Goal: Task Accomplishment & Management: Complete application form

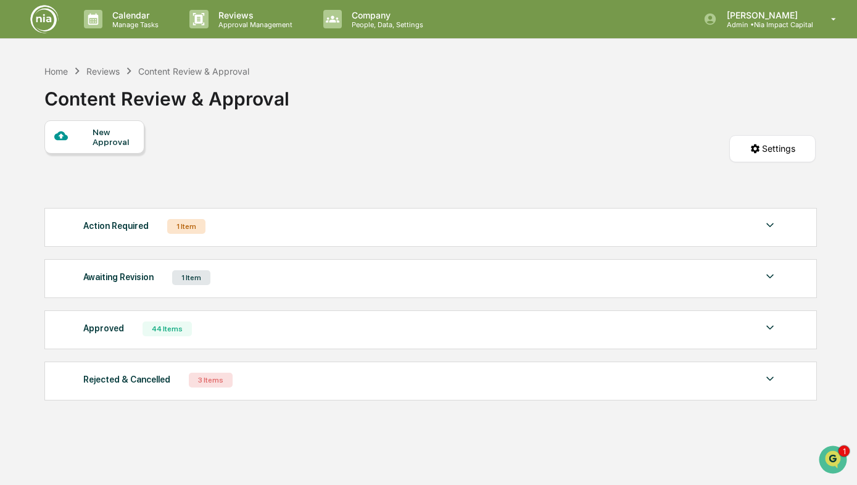
click at [108, 136] on div "New Approval" at bounding box center [113, 137] width 41 height 20
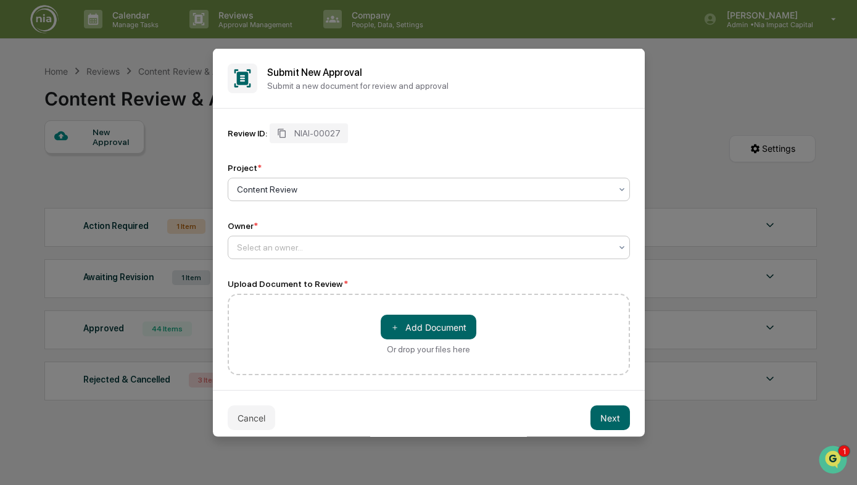
click at [316, 256] on div "Select an owner..." at bounding box center [424, 247] width 386 height 17
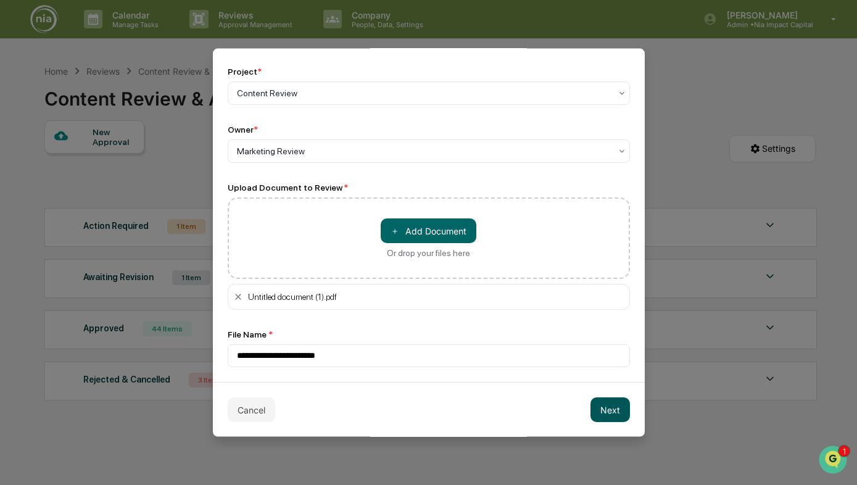
click at [609, 413] on button "Next" at bounding box center [609, 409] width 39 height 25
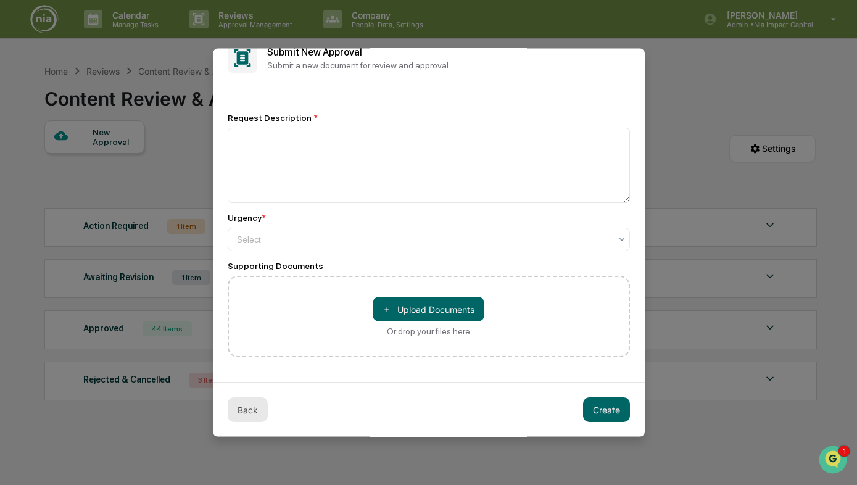
click at [241, 411] on button "Back" at bounding box center [248, 409] width 40 height 25
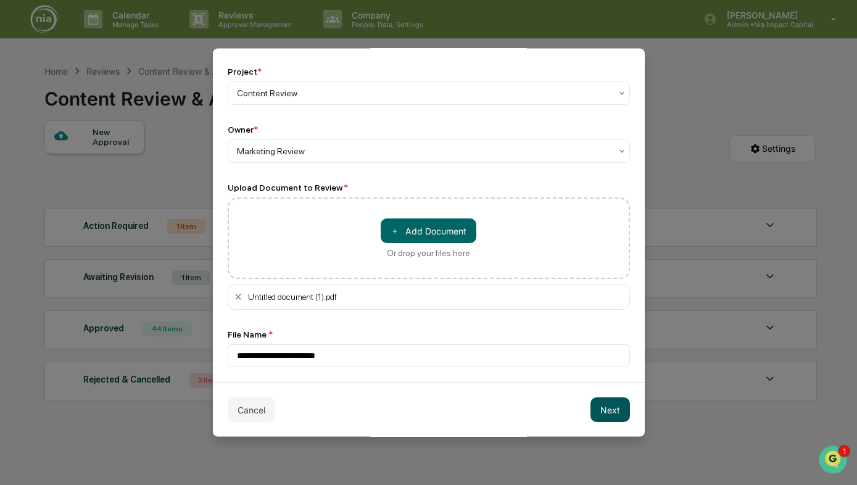
click at [607, 410] on button "Next" at bounding box center [609, 409] width 39 height 25
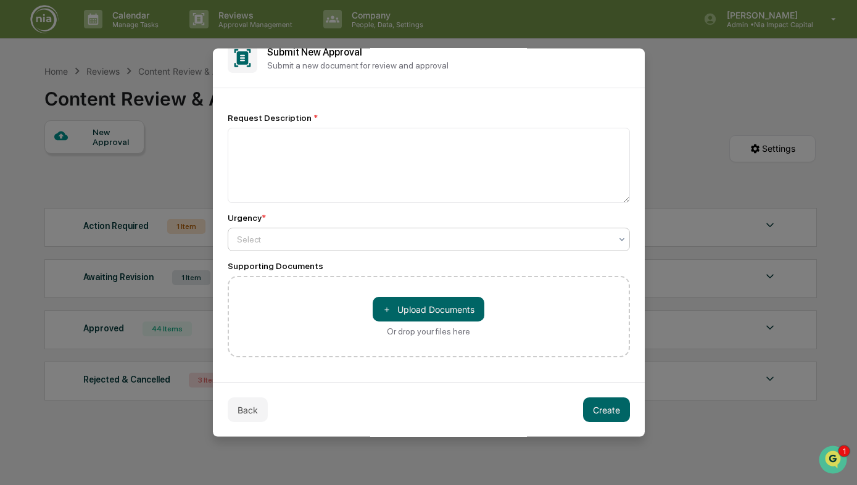
click at [402, 235] on div at bounding box center [424, 239] width 374 height 12
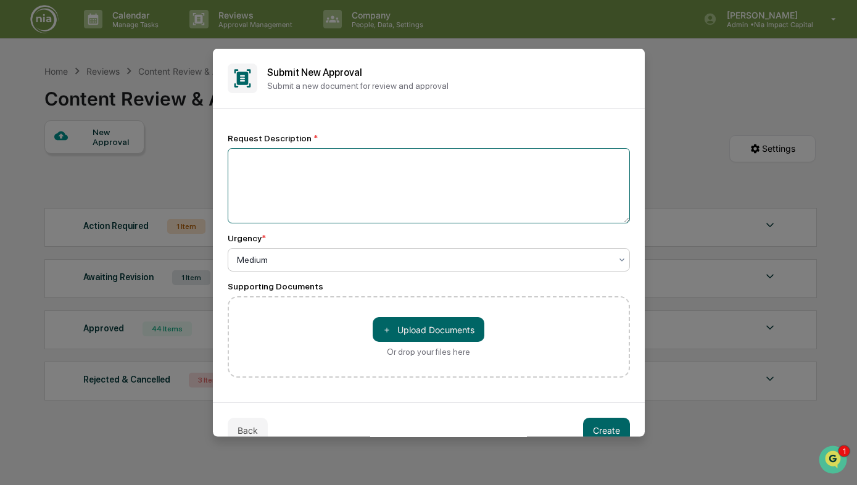
click at [414, 187] on textarea at bounding box center [429, 185] width 402 height 75
type textarea "*"
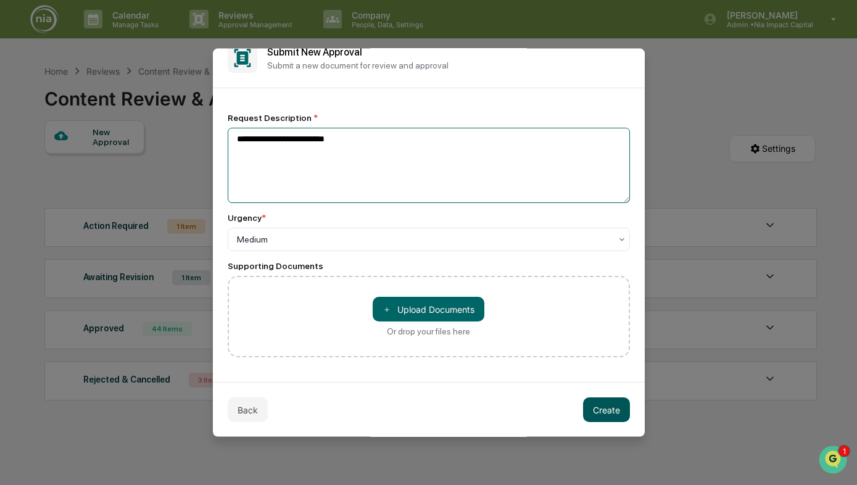
type textarea "**********"
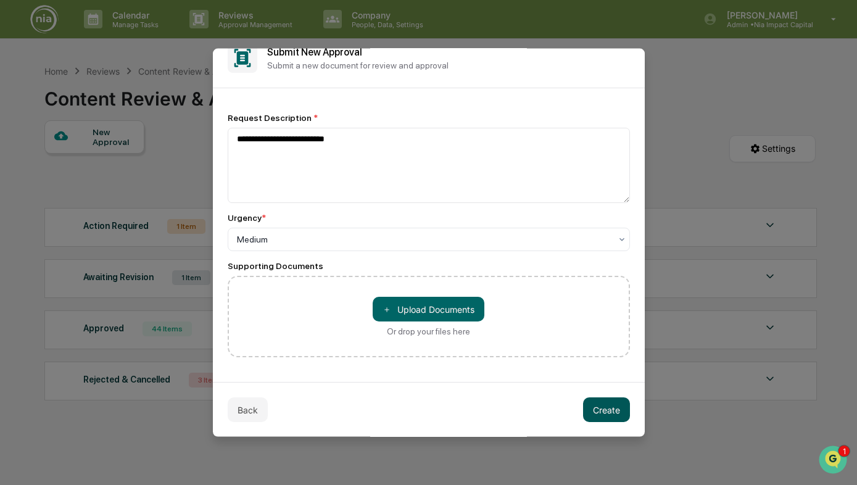
click at [601, 408] on button "Create" at bounding box center [606, 409] width 47 height 25
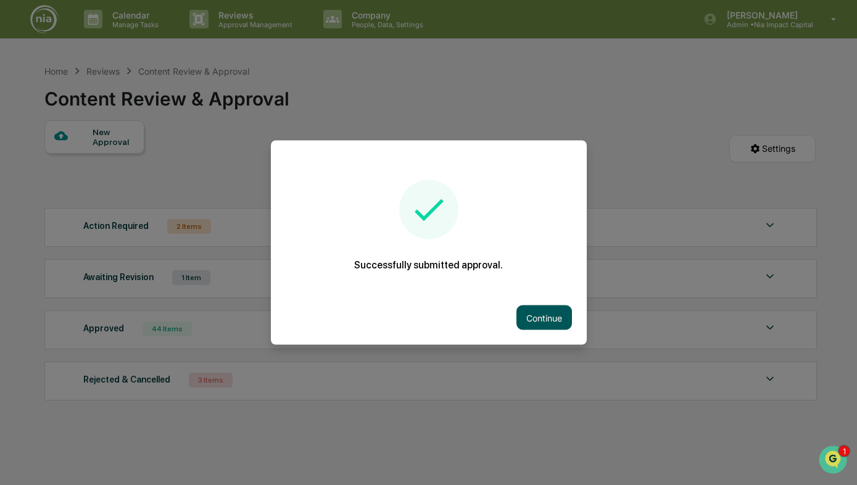
click at [535, 313] on button "Continue" at bounding box center [544, 317] width 56 height 25
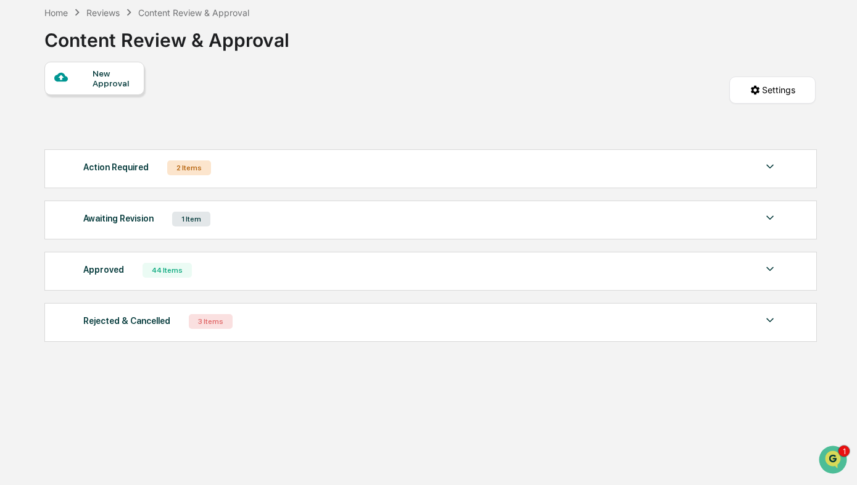
scroll to position [0, 0]
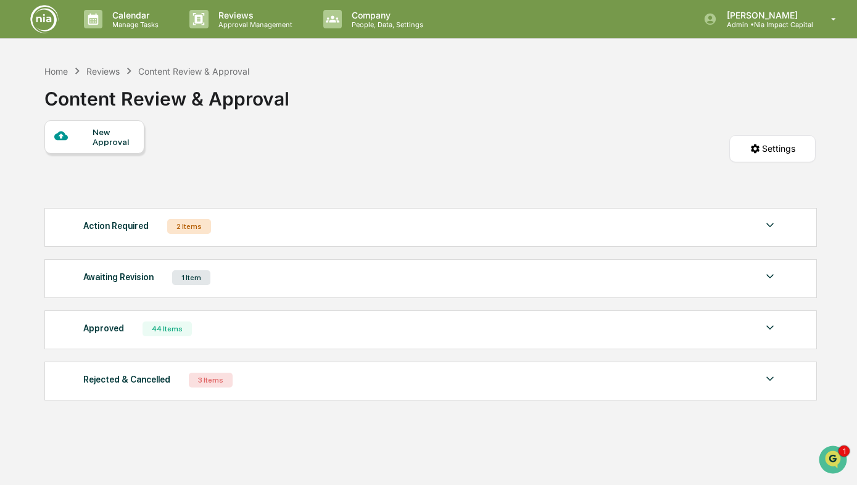
click at [535, 235] on div "Action Required 2 Items" at bounding box center [430, 226] width 694 height 17
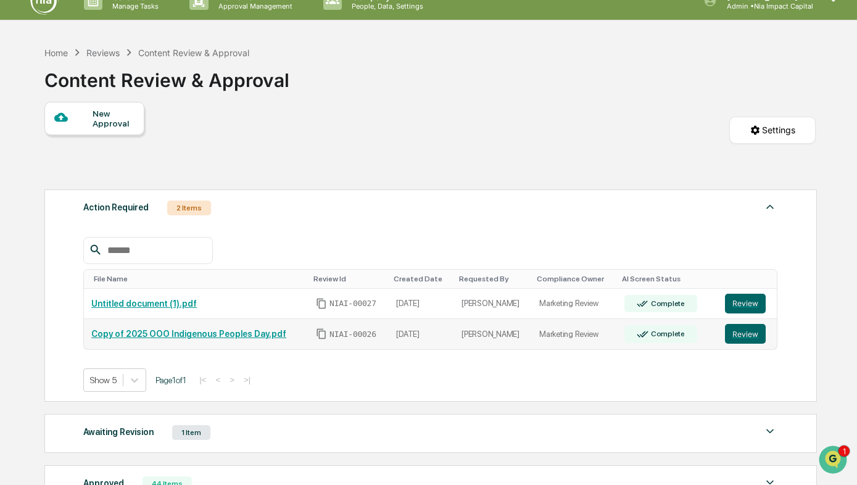
scroll to position [19, 0]
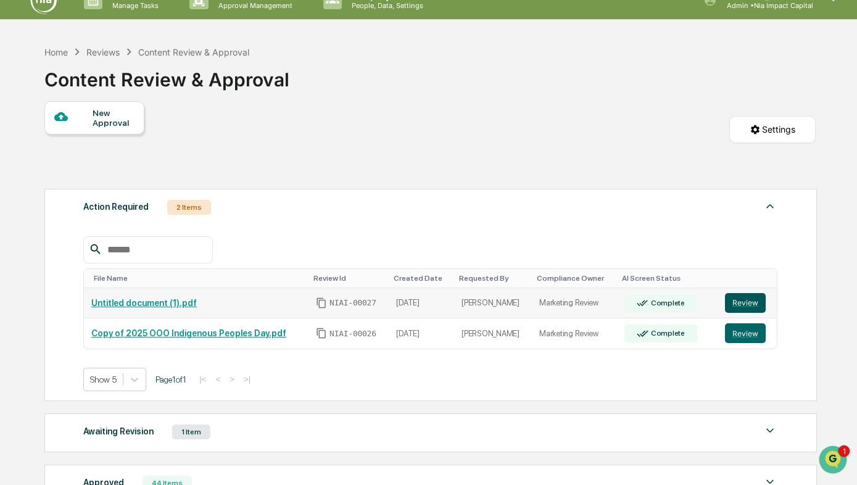
click at [743, 298] on button "Review" at bounding box center [745, 303] width 41 height 20
